Goal: Navigation & Orientation: Find specific page/section

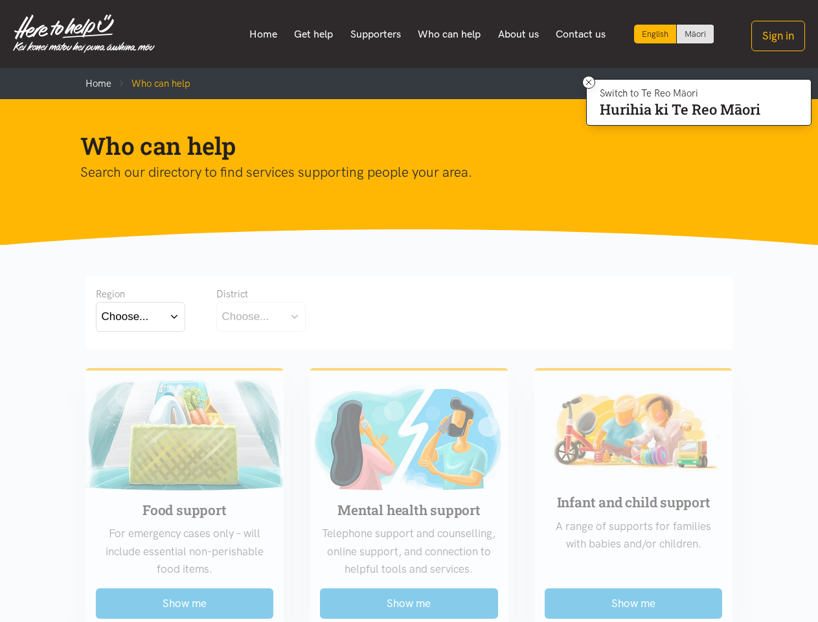
click at [409, 311] on div "Region Choose... Bay of [GEOGRAPHIC_DATA] [GEOGRAPHIC_DATA] District Choose..." at bounding box center [409, 310] width 627 height 48
click at [520, 34] on link "About us" at bounding box center [519, 34] width 58 height 27
click at [581, 34] on link "Contact us" at bounding box center [580, 34] width 67 height 27
click at [778, 36] on button "Sign in" at bounding box center [778, 36] width 54 height 30
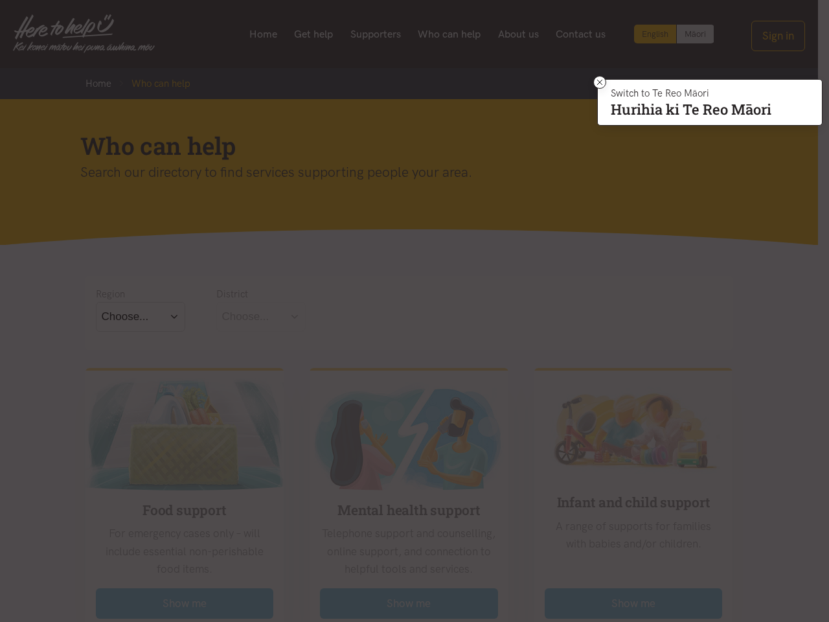
click at [0, 0] on div "Sign in Select which multi-factor authentication method you would like to use A…" at bounding box center [0, 0] width 0 height 0
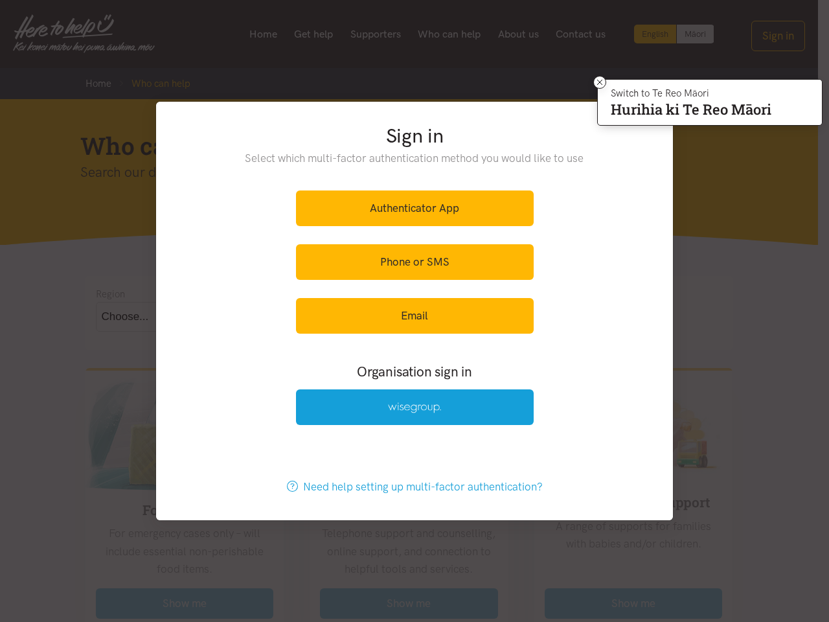
click at [261, 316] on div "Sign in Select which multi-factor authentication method you would like to use A…" at bounding box center [414, 278] width 517 height 352
click at [185, 434] on div "Sign in Select which multi-factor authentication method you would like to use A…" at bounding box center [414, 278] width 517 height 352
click at [185, 539] on div "Sign in Select which multi-factor authentication method you would like to use A…" at bounding box center [414, 311] width 829 height 622
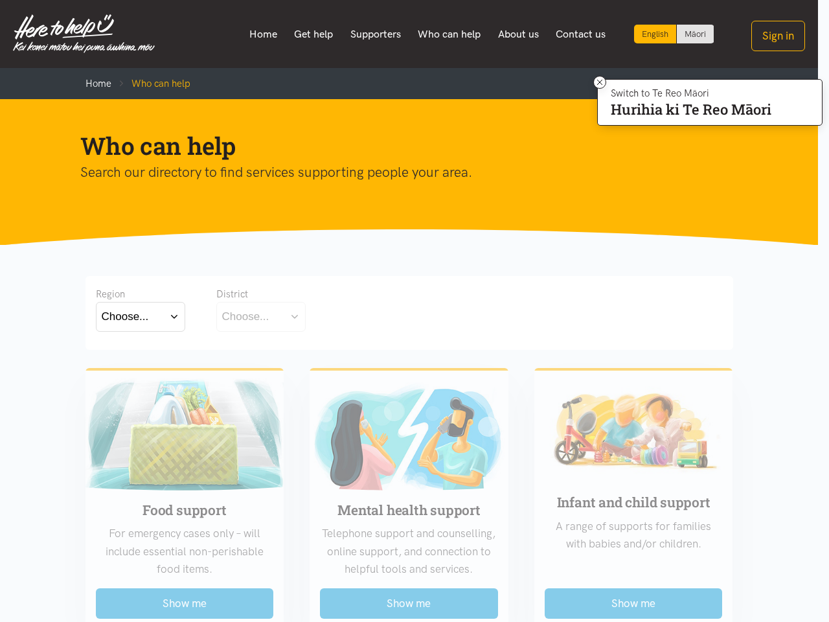
click at [185, 603] on div at bounding box center [414, 311] width 829 height 622
